Goal: Task Accomplishment & Management: Use online tool/utility

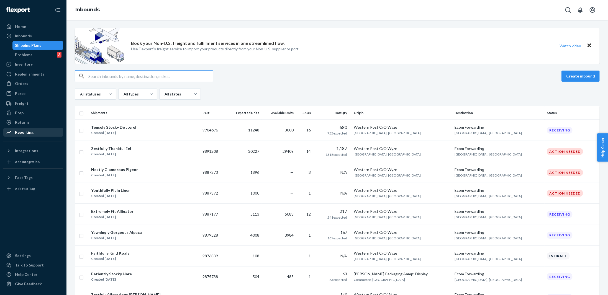
drag, startPoint x: 29, startPoint y: 133, endPoint x: 40, endPoint y: 135, distance: 10.9
click at [29, 133] on div "Reporting" at bounding box center [24, 133] width 19 height 6
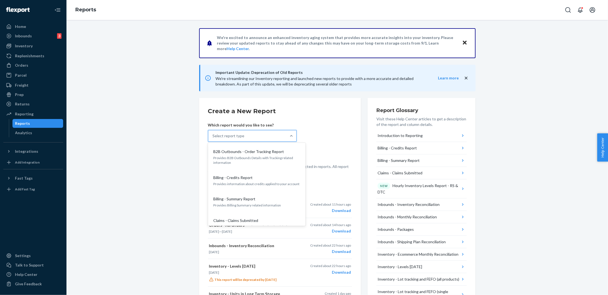
click at [258, 135] on div "Select report type" at bounding box center [247, 135] width 78 height 11
click at [213, 135] on input "option B2B Outbounds - Order Tracking Report focused, 1 of 32. 32 results avail…" at bounding box center [213, 136] width 1 height 6
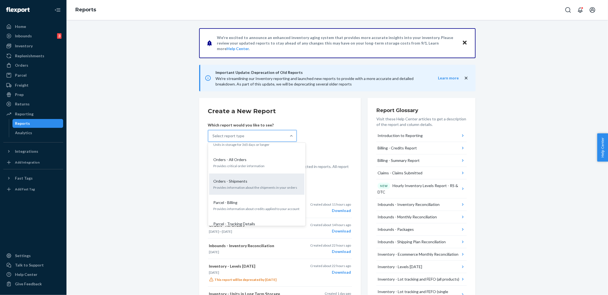
click at [245, 185] on p "Provides information about the shipments in your orders" at bounding box center [257, 187] width 86 height 5
click at [213, 139] on input "option Orders - Shipments focused, 19 of 32. 32 results available. Use Up and D…" at bounding box center [213, 136] width 1 height 6
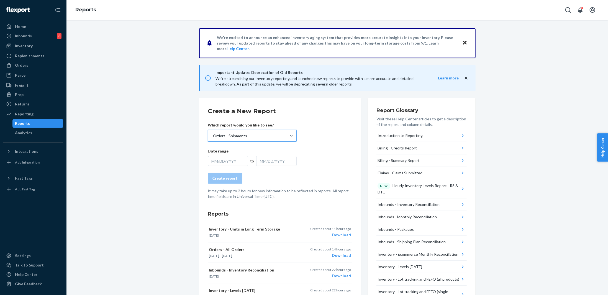
click at [221, 158] on div "MM/DD/YYYY" at bounding box center [228, 161] width 40 height 10
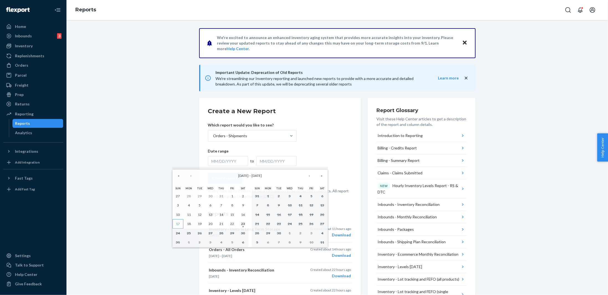
click at [178, 222] on abbr "17" at bounding box center [178, 224] width 4 height 4
click at [242, 225] on abbr "23" at bounding box center [243, 224] width 4 height 4
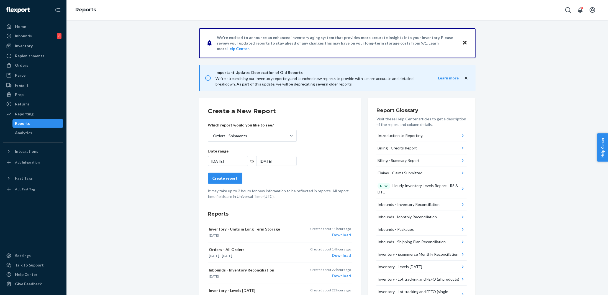
click at [231, 178] on div "Create report" at bounding box center [225, 179] width 25 height 6
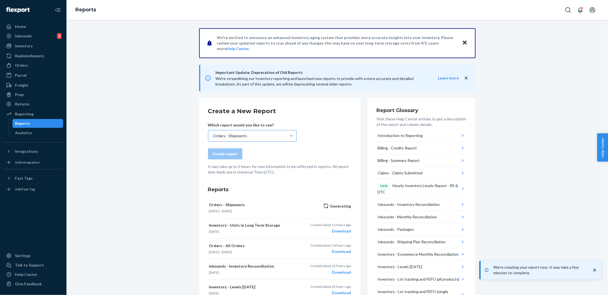
click at [237, 137] on div "Orders - Shipments" at bounding box center [230, 136] width 34 height 6
click at [213, 137] on input "Orders - Shipments" at bounding box center [213, 136] width 1 height 6
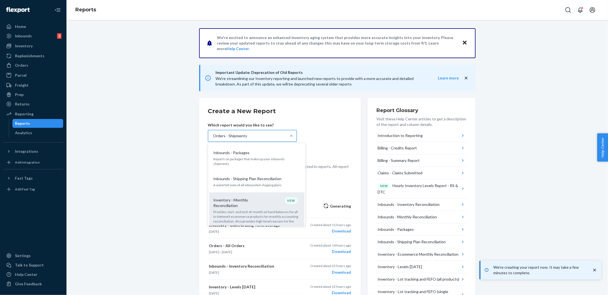
scroll to position [166, 0]
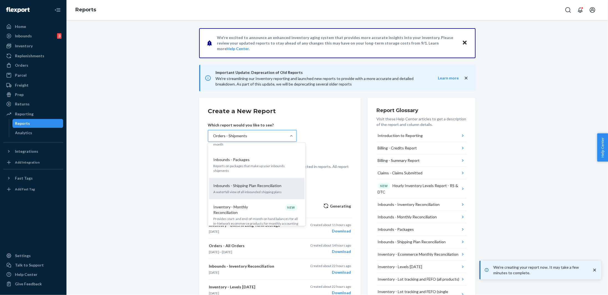
click at [253, 183] on p "Inbounds - Shipping Plan Reconciliation" at bounding box center [248, 186] width 68 height 6
click at [213, 139] on input "option Orders - Shipments, selected. option Inbounds - Shipping Plan Reconcilia…" at bounding box center [213, 136] width 1 height 6
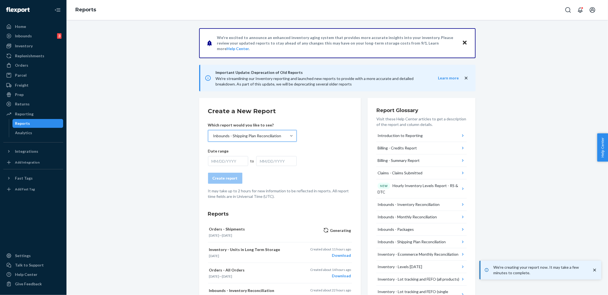
click at [223, 161] on div "MM/DD/YYYY" at bounding box center [228, 161] width 40 height 10
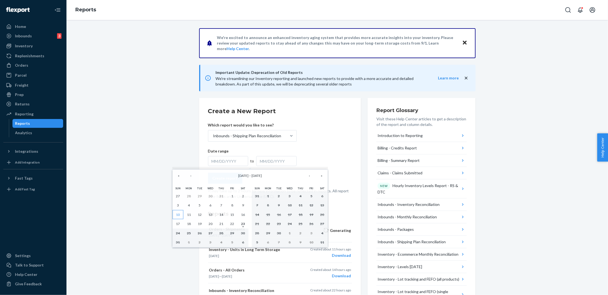
click at [177, 211] on button "10" at bounding box center [178, 214] width 11 height 9
click at [243, 222] on abbr "23" at bounding box center [243, 224] width 4 height 4
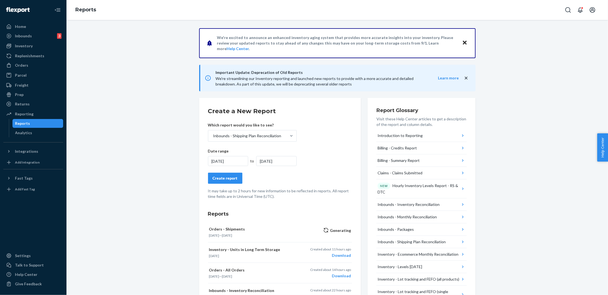
click at [230, 181] on button "Create report" at bounding box center [225, 178] width 34 height 11
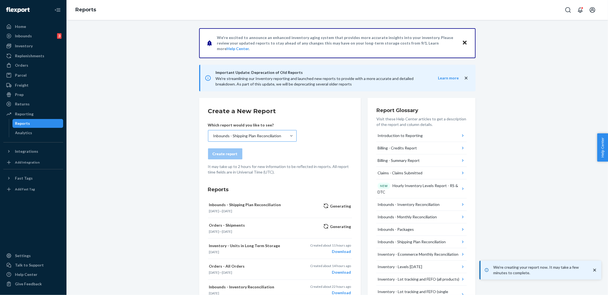
click at [241, 137] on div "Inbounds - Shipping Plan Reconciliation" at bounding box center [247, 136] width 68 height 6
click at [213, 137] on input "Inbounds - Shipping Plan Reconciliation" at bounding box center [213, 136] width 1 height 6
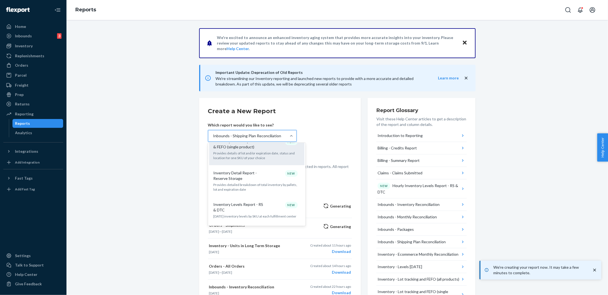
scroll to position [360, 0]
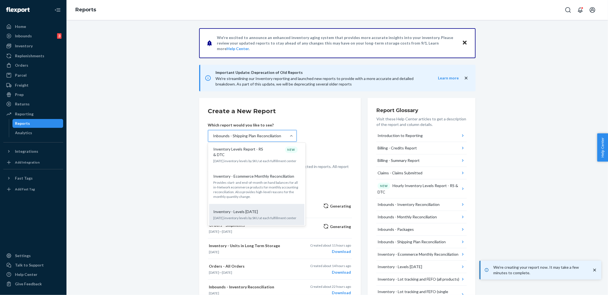
click at [260, 209] on div "Inventory - Levels [DATE]" at bounding box center [255, 212] width 89 height 6
click at [213, 139] on input "option Inbounds - Shipping Plan Reconciliation, selected. option Inventory - Le…" at bounding box center [213, 136] width 1 height 6
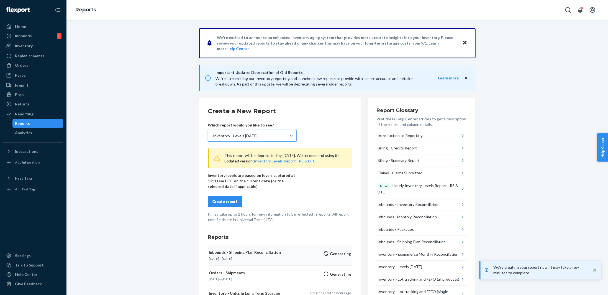
click at [222, 200] on div "Create report" at bounding box center [225, 202] width 25 height 6
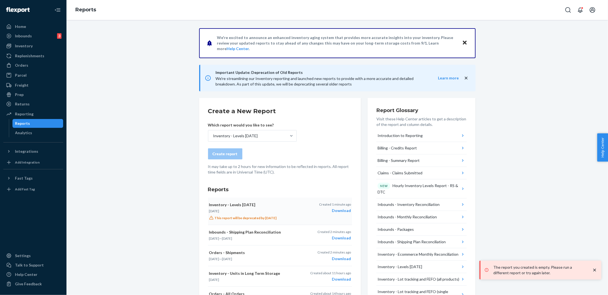
click at [337, 210] on div "Download" at bounding box center [335, 211] width 32 height 6
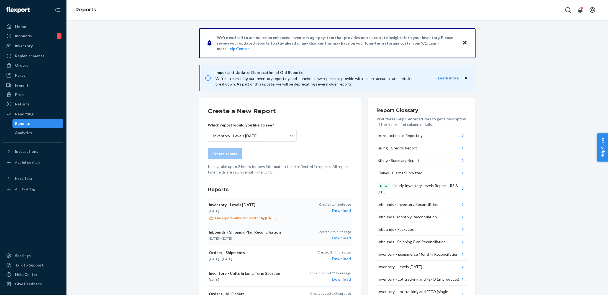
click at [333, 237] on div "Download" at bounding box center [334, 238] width 34 height 6
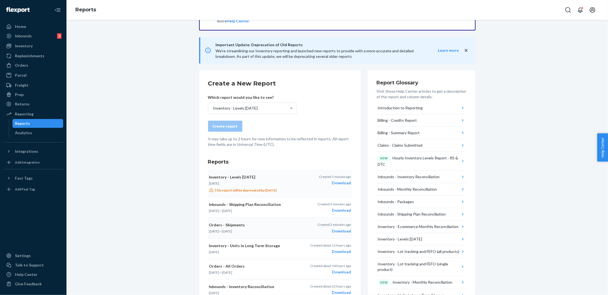
click at [342, 230] on div "Download" at bounding box center [334, 231] width 34 height 6
